Goal: Task Accomplishment & Management: Manage account settings

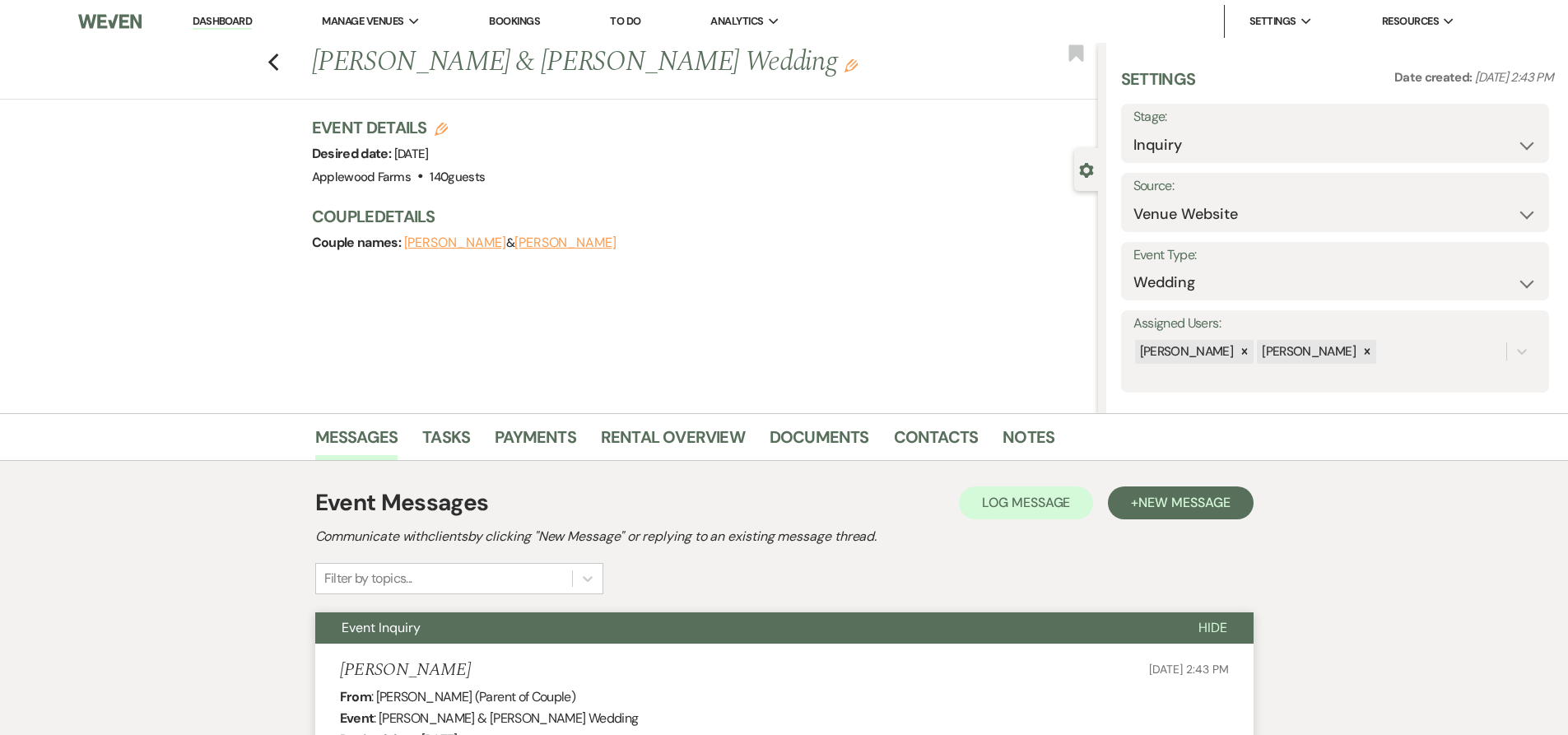
click at [221, 13] on li "Dashboard" at bounding box center [222, 21] width 76 height 33
click at [221, 17] on link "Dashboard" at bounding box center [222, 22] width 59 height 16
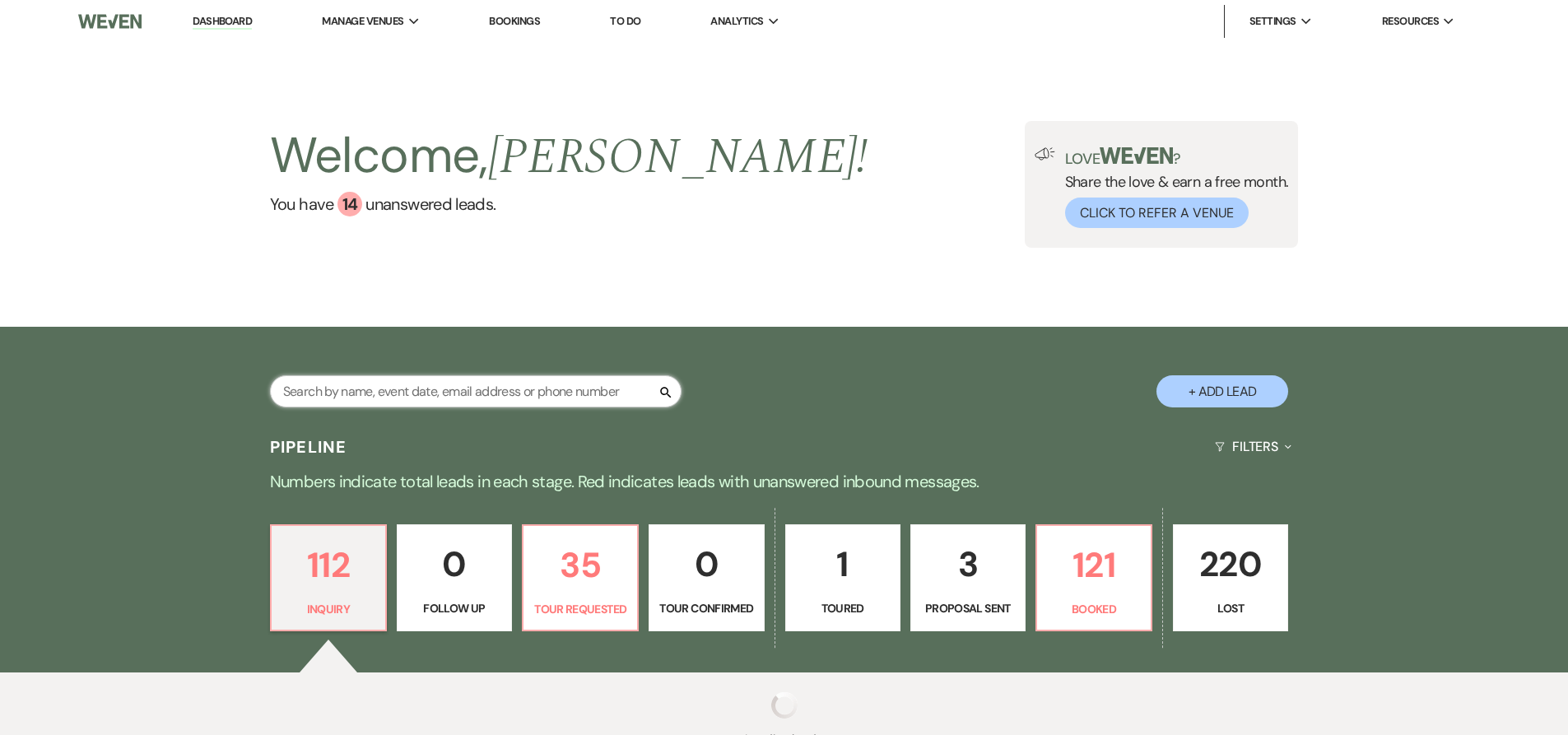
click at [353, 393] on input "text" at bounding box center [475, 391] width 411 height 32
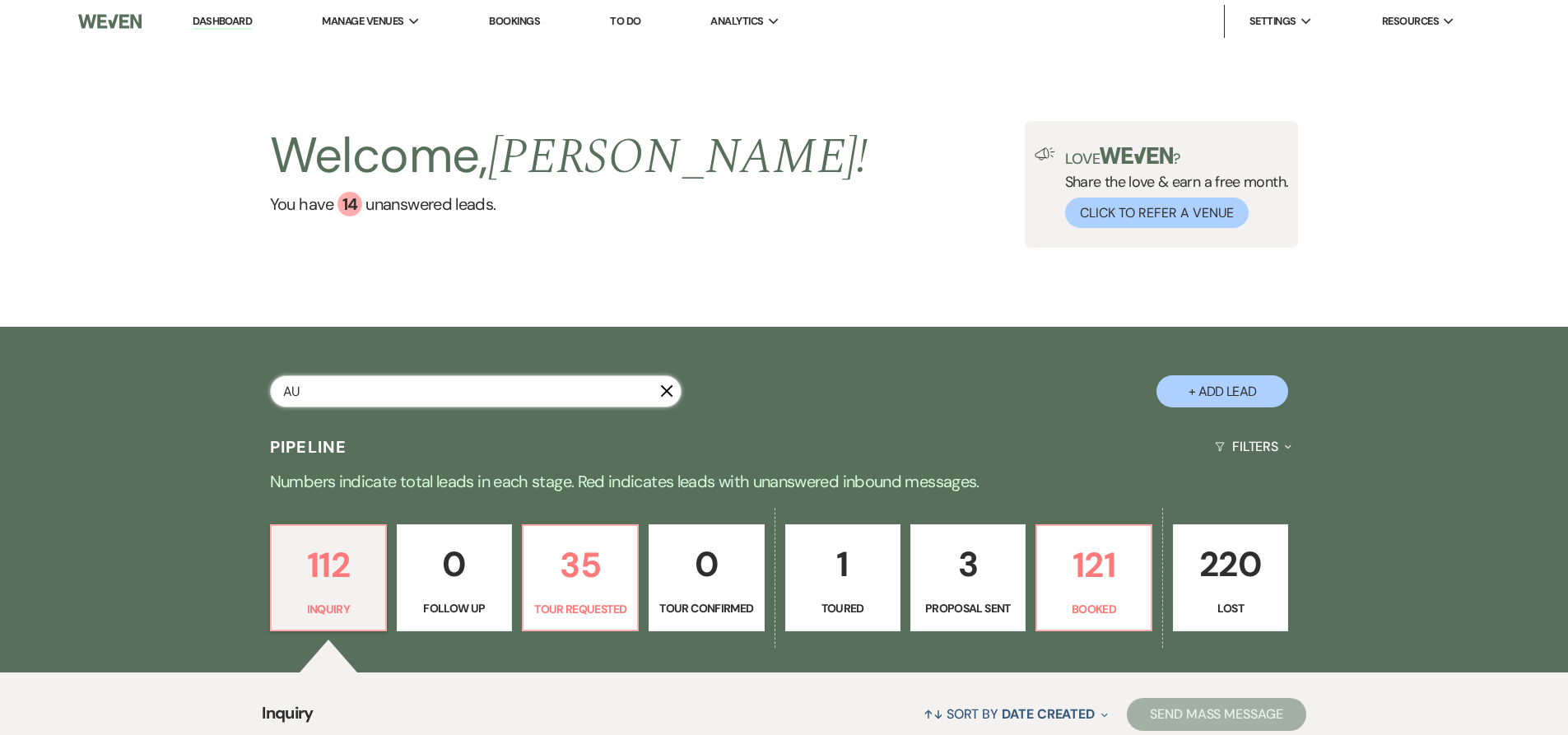
type input "AUB"
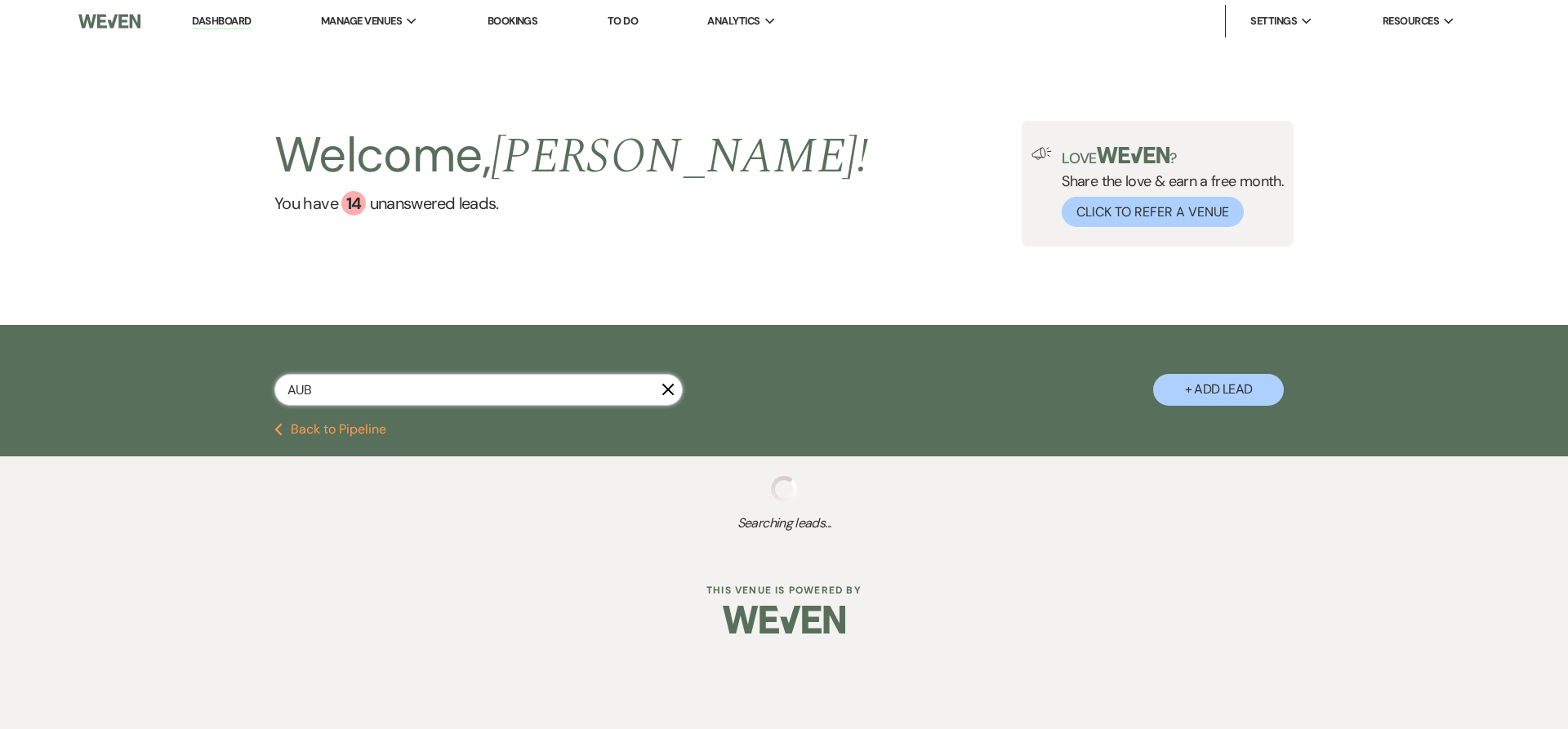
select select "2"
select select "8"
select select "5"
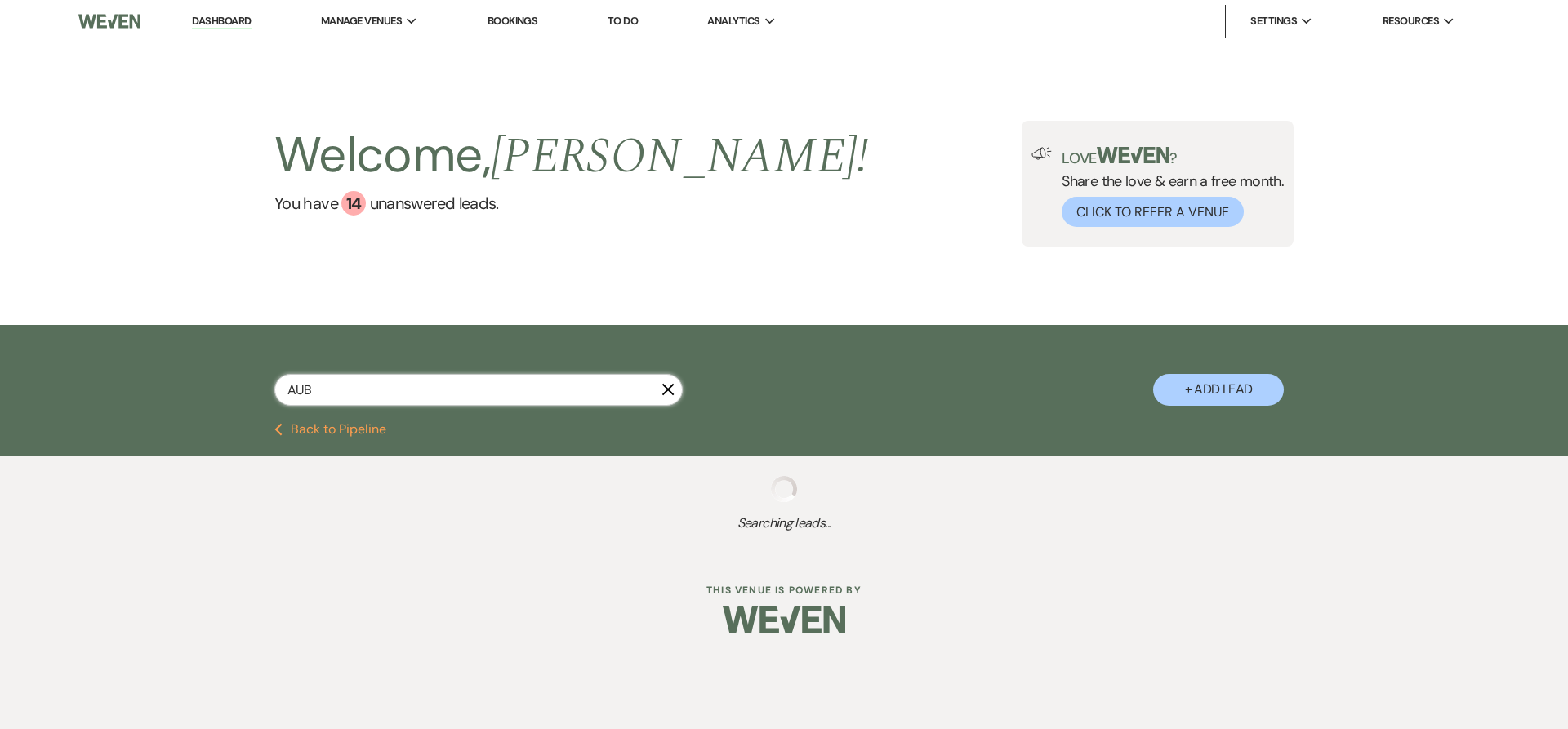
select select "8"
select select "9"
select select "8"
select select "5"
select select "8"
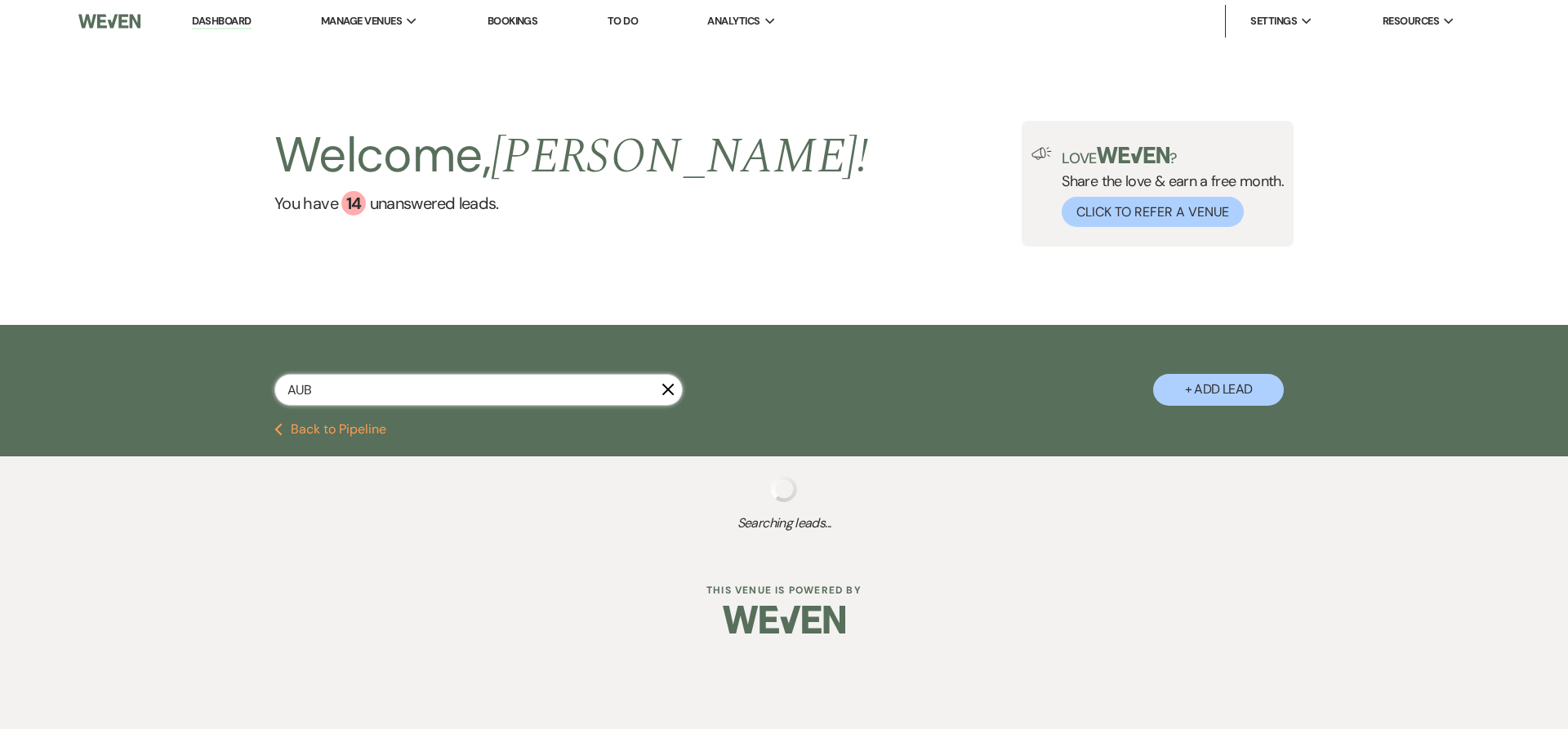
select select "5"
select select "8"
select select "5"
select select "8"
select select "5"
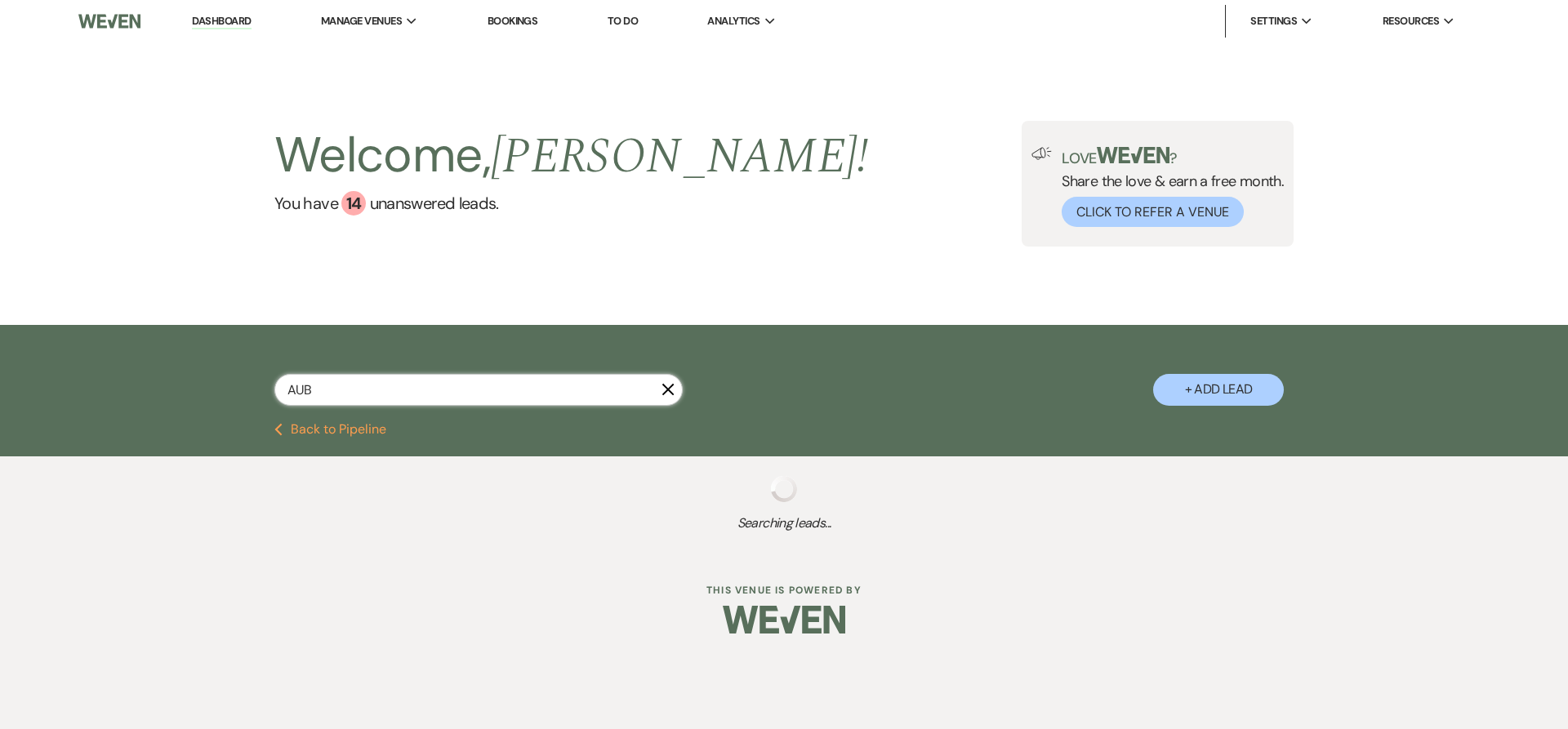
select select "8"
select select "5"
select select "8"
select select "5"
select select "8"
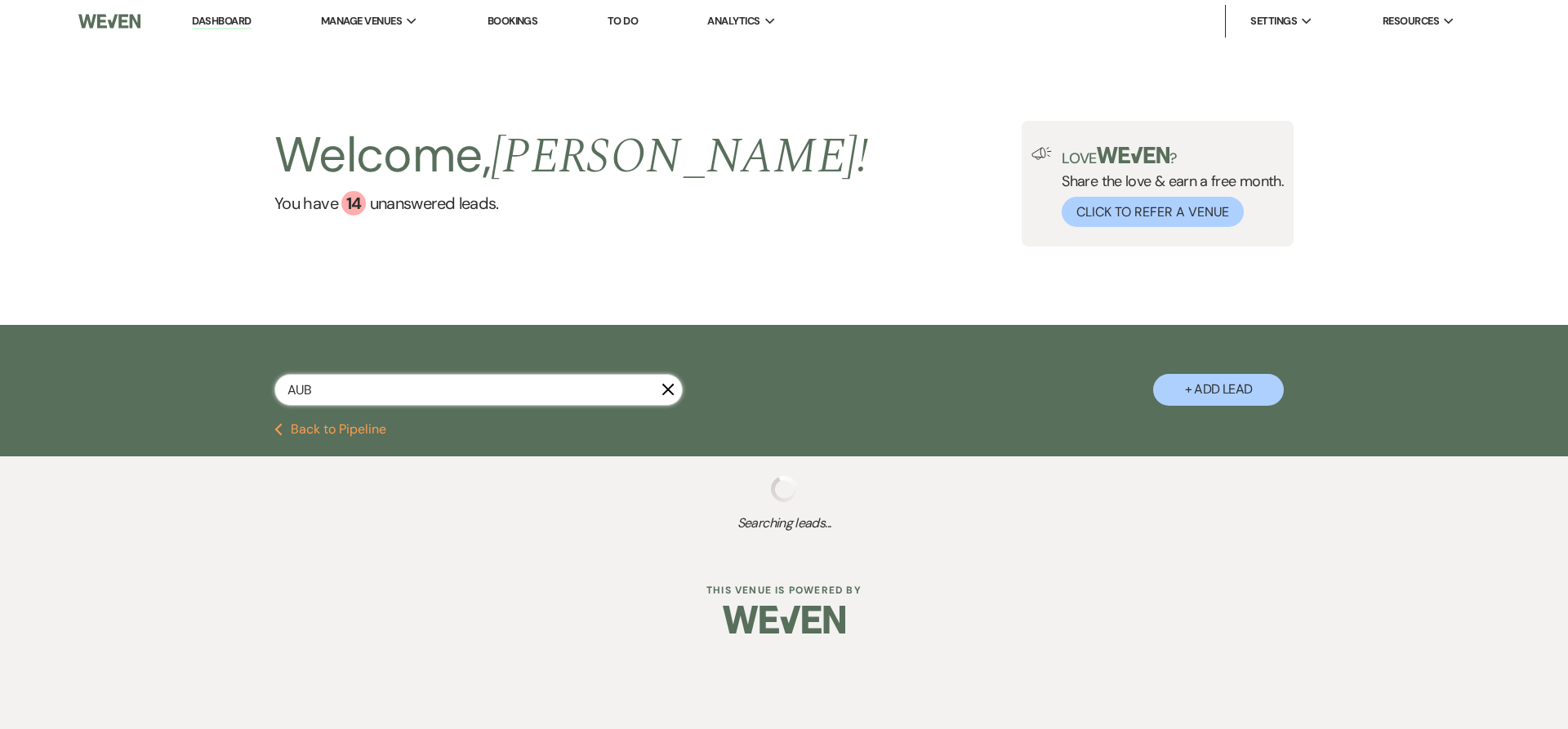
select select "5"
select select "8"
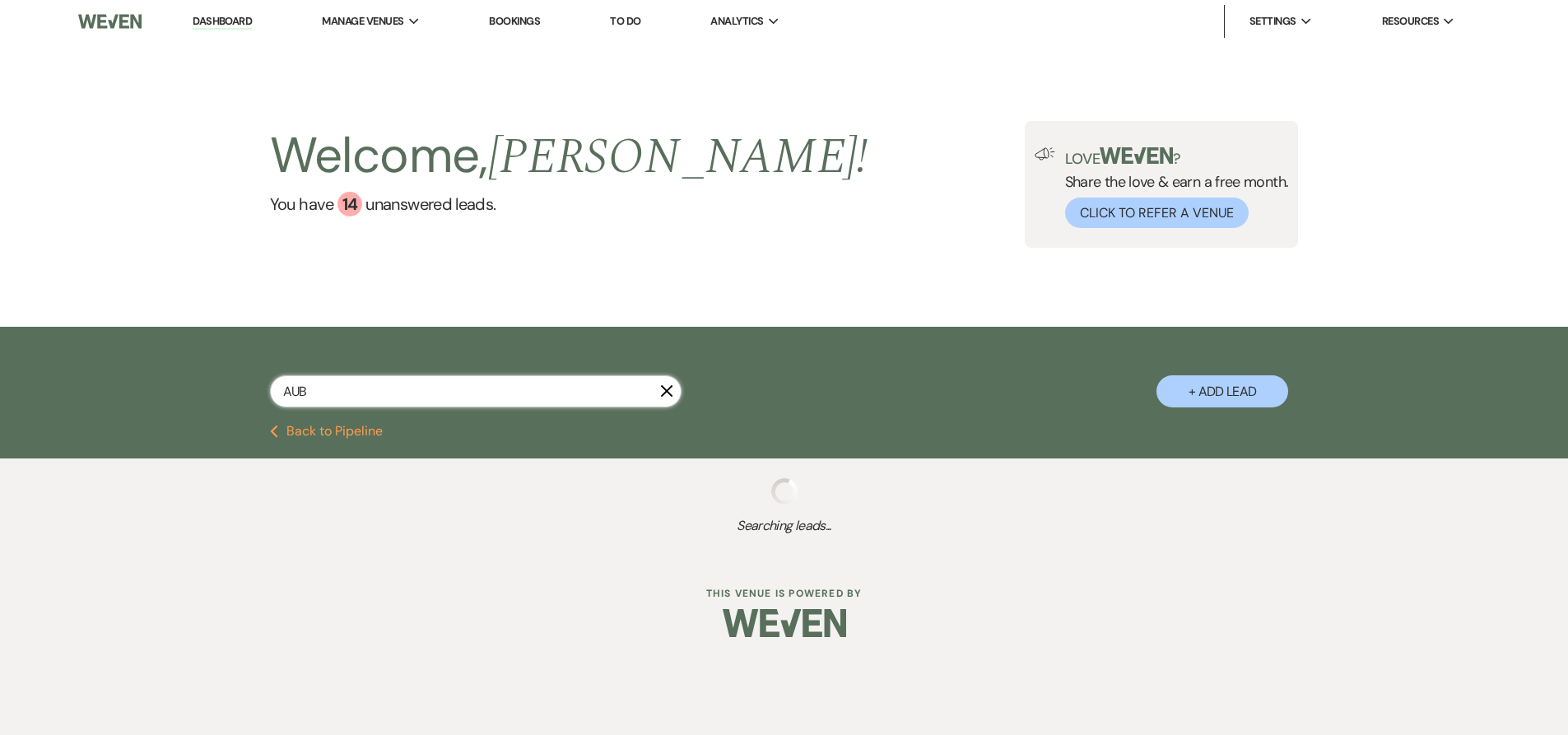
select select "8"
select select "5"
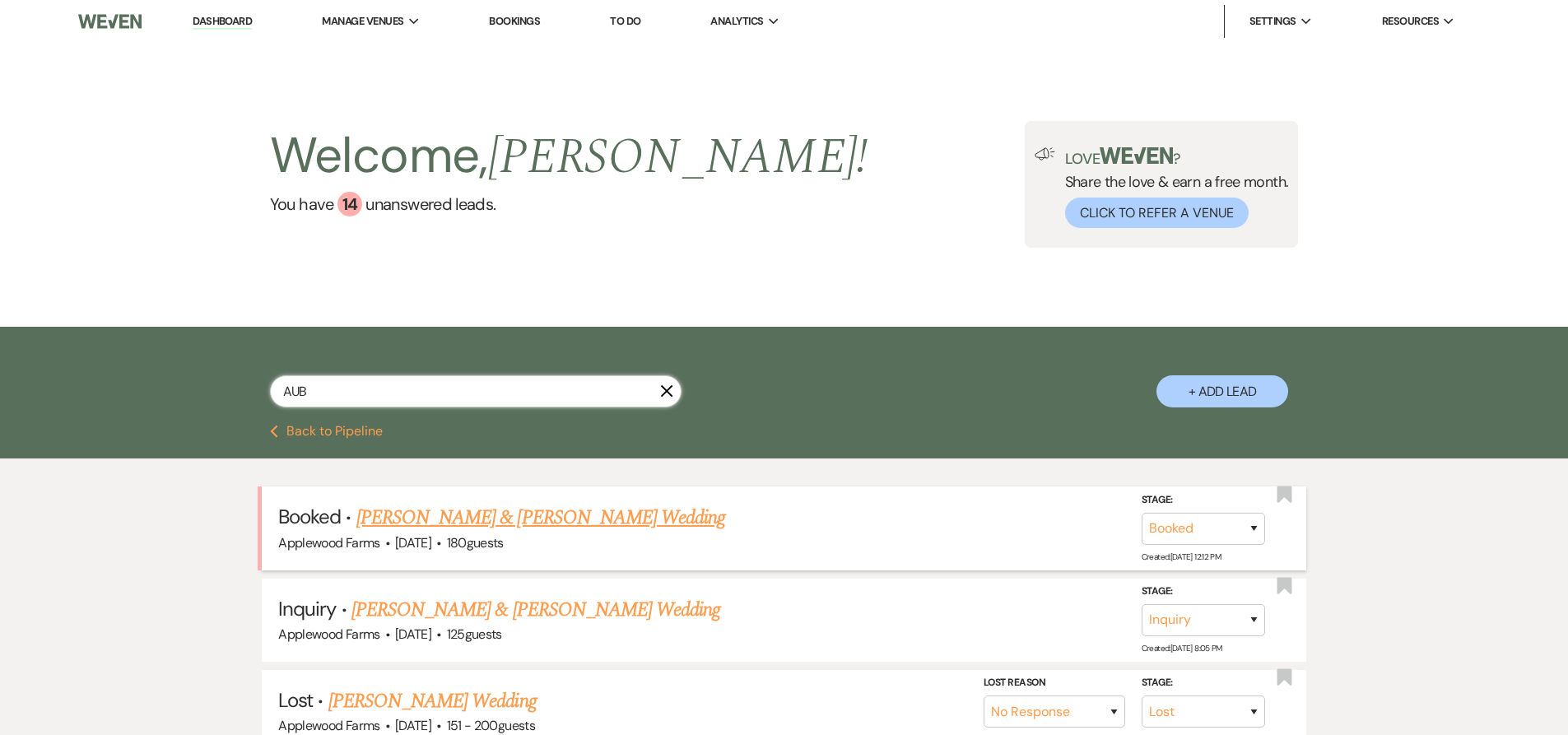
type input "AUB"
click at [439, 507] on link "[PERSON_NAME] & [PERSON_NAME] Wedding" at bounding box center [540, 518] width 369 height 30
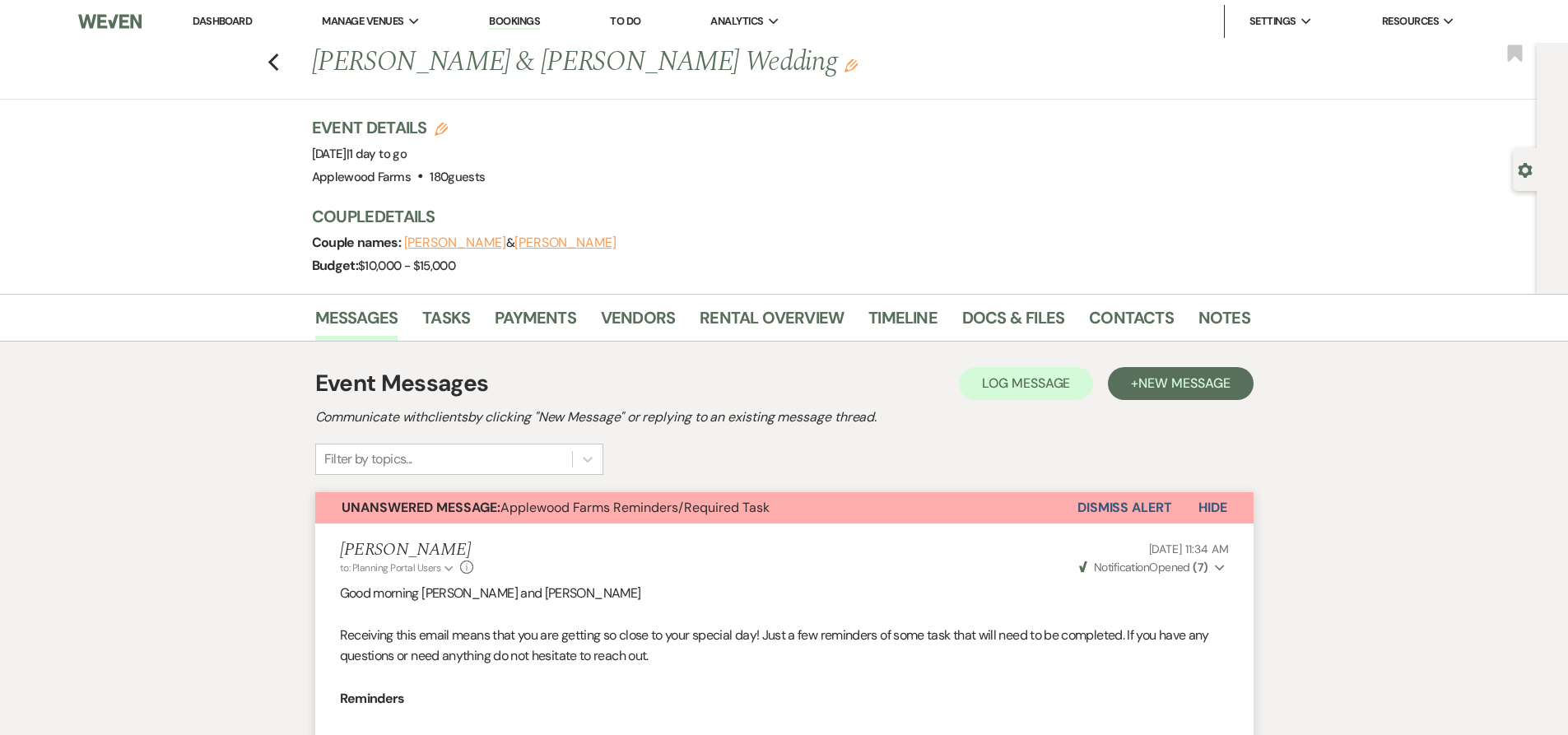
click at [219, 16] on link "Dashboard" at bounding box center [222, 21] width 59 height 14
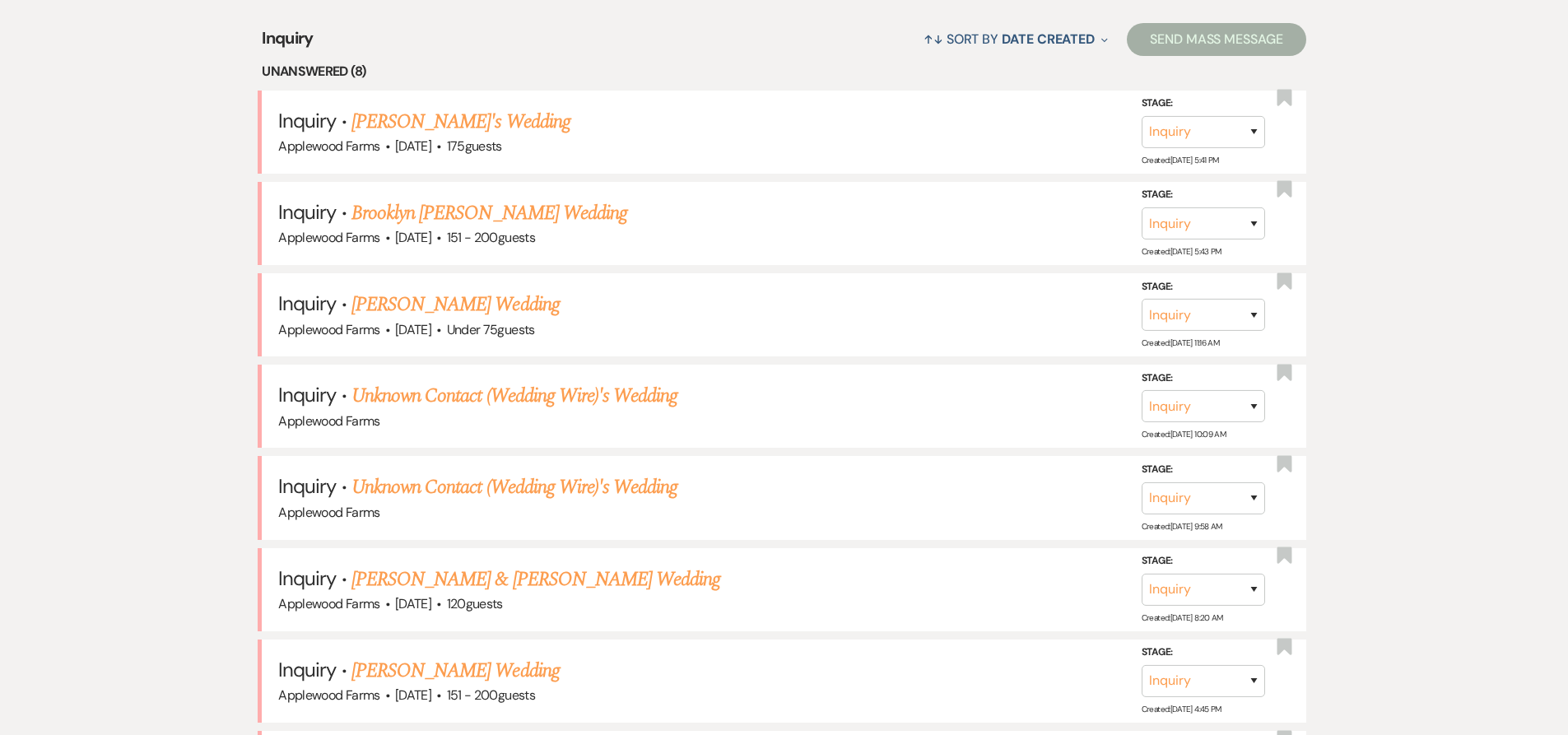
scroll to position [823, 0]
